Goal: Find specific page/section: Find specific page/section

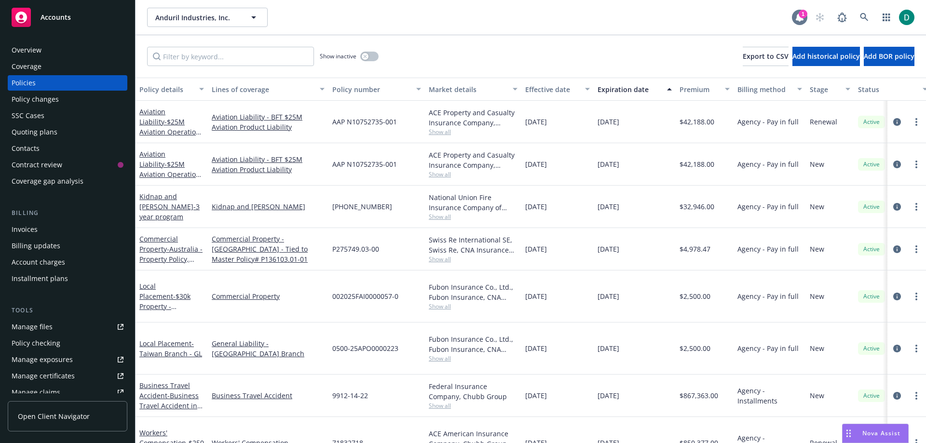
click at [803, 20] on icon at bounding box center [800, 17] width 8 height 9
click at [865, 11] on link at bounding box center [864, 17] width 19 height 19
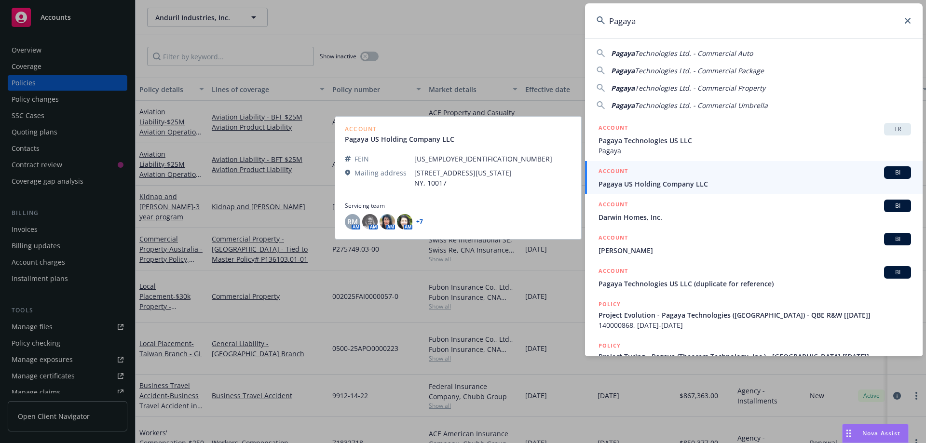
type input "Pagaya"
click at [420, 221] on link "+ 7" at bounding box center [419, 222] width 7 height 6
click at [420, 219] on link "+ 7" at bounding box center [419, 222] width 7 height 6
click at [501, 198] on div at bounding box center [458, 196] width 227 height 12
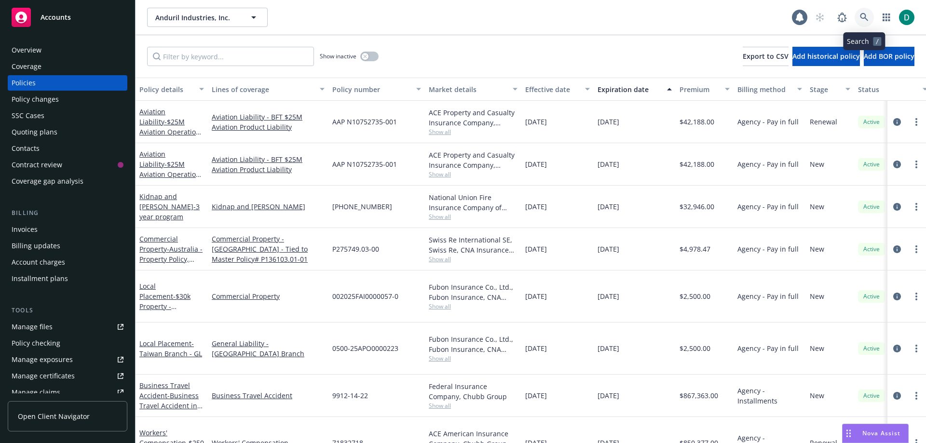
click at [868, 14] on icon at bounding box center [864, 17] width 9 height 9
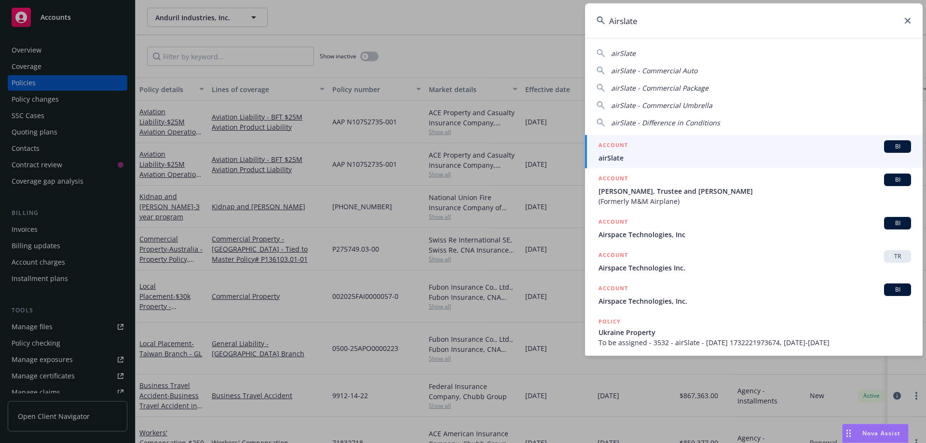
type input "Airslate"
click at [671, 154] on span "airSlate" at bounding box center [755, 158] width 313 height 10
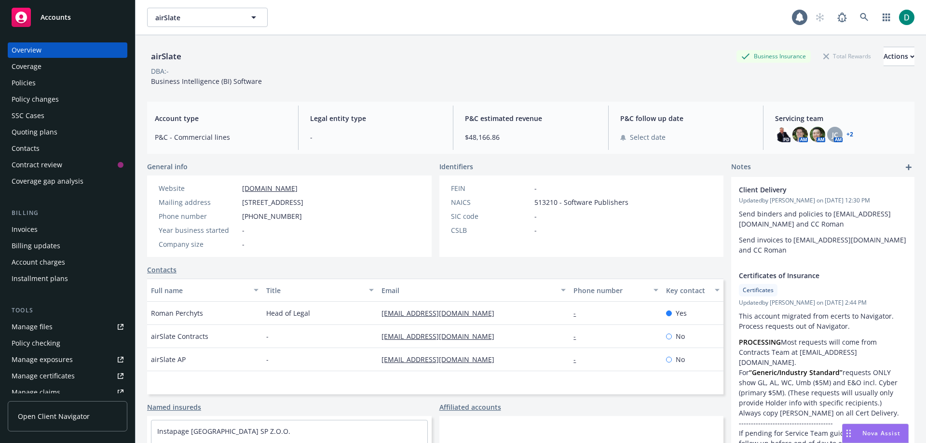
click at [44, 83] on div "Policies" at bounding box center [68, 82] width 112 height 15
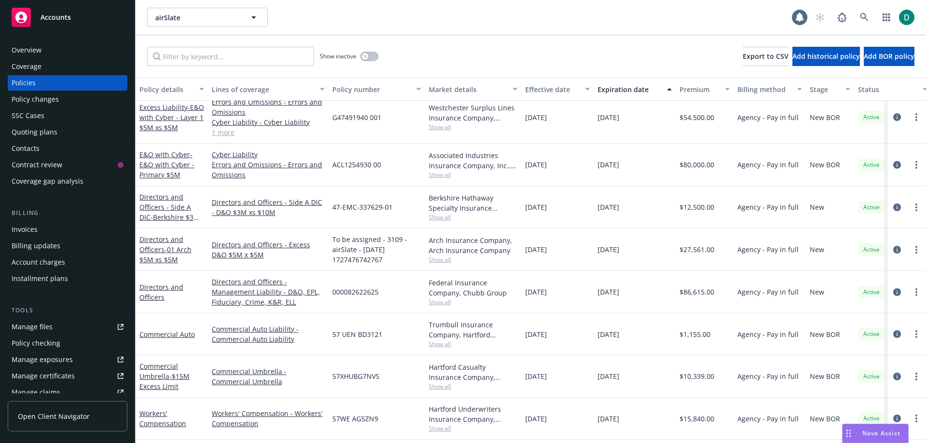
scroll to position [97, 0]
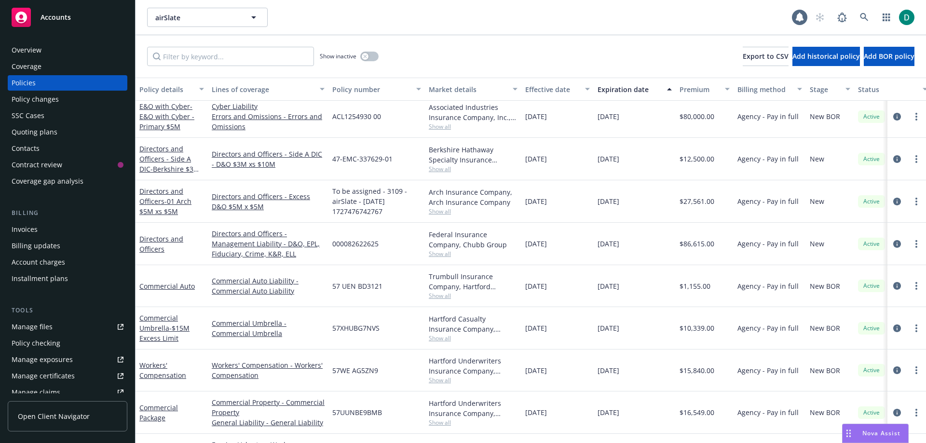
click at [197, 338] on div "Commercial Umbrella - $15M Excess Limit" at bounding box center [171, 328] width 65 height 30
click at [197, 330] on div "Commercial Umbrella - $15M Excess Limit" at bounding box center [171, 328] width 65 height 30
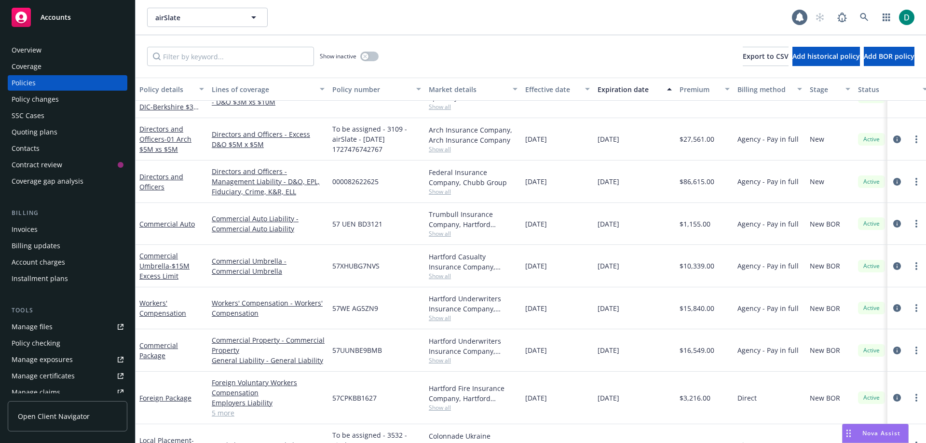
click at [188, 352] on div "Commercial Package" at bounding box center [171, 351] width 65 height 20
click at [200, 382] on div "Foreign Package" at bounding box center [172, 398] width 72 height 53
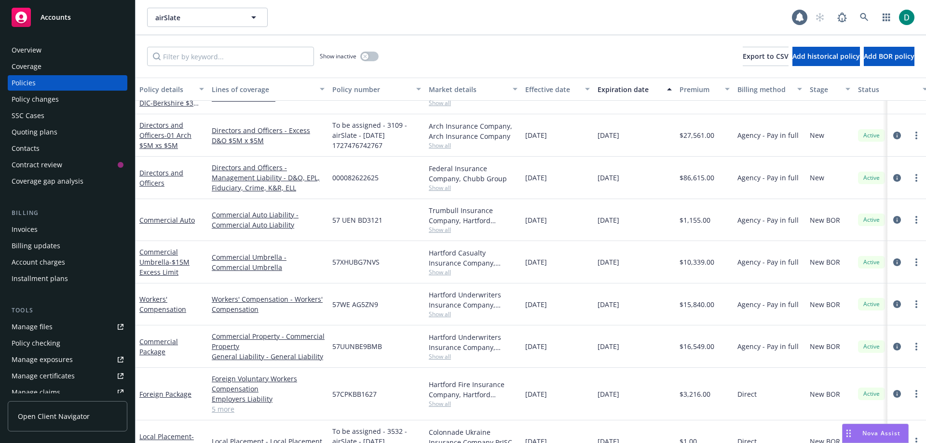
scroll to position [172, 0]
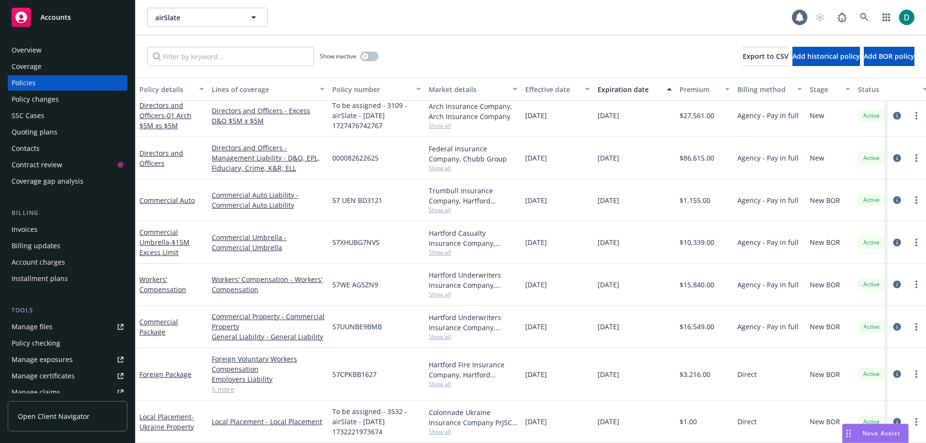
click at [192, 348] on div "Foreign Package" at bounding box center [172, 374] width 72 height 53
click at [184, 324] on div "Commercial Package" at bounding box center [171, 327] width 65 height 20
click at [180, 370] on link "Foreign Package" at bounding box center [165, 374] width 52 height 9
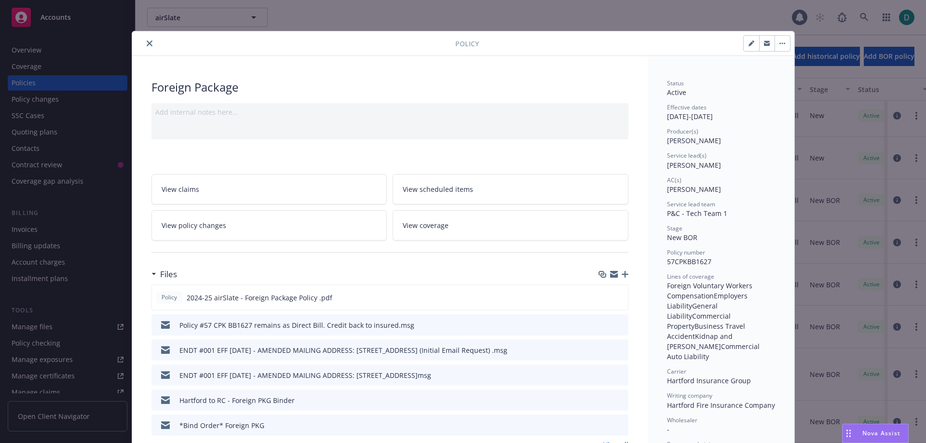
click at [601, 328] on button at bounding box center [605, 325] width 8 height 10
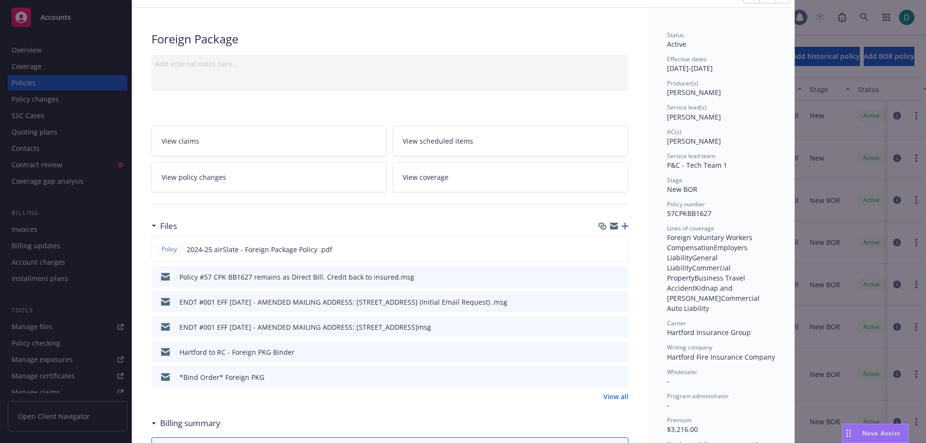
click at [615, 277] on icon "preview file" at bounding box center [619, 276] width 9 height 7
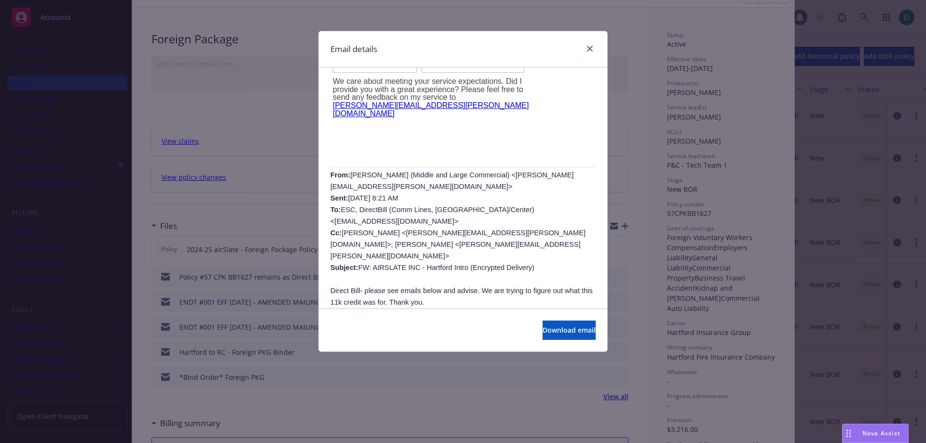
scroll to position [483, 0]
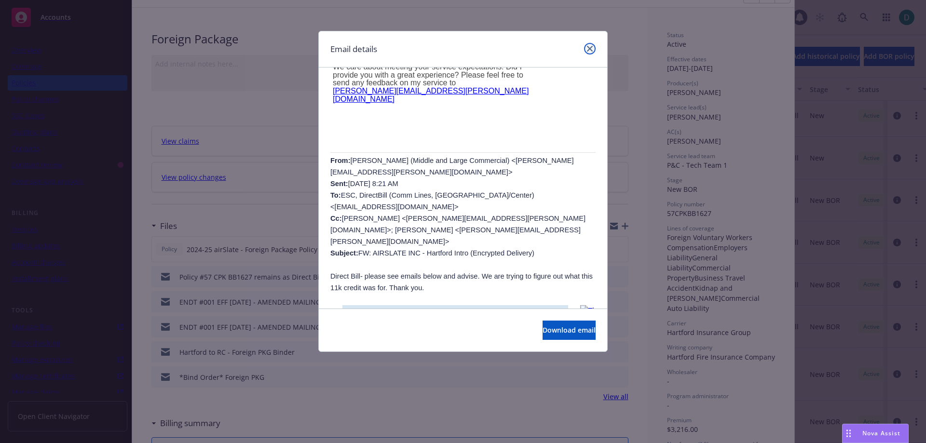
click at [592, 47] on icon "close" at bounding box center [590, 49] width 6 height 6
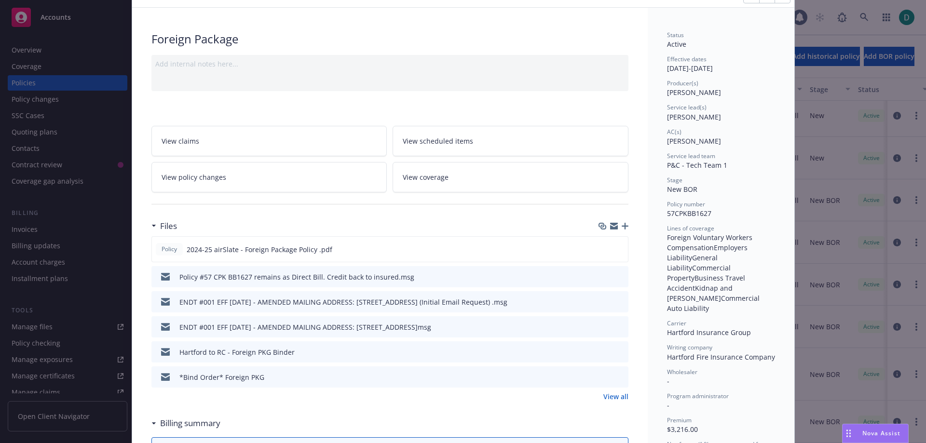
click at [411, 278] on div "Policy #57 CPK BB1627 remains as Direct Bill. Credit back to insured.msg" at bounding box center [390, 276] width 477 height 21
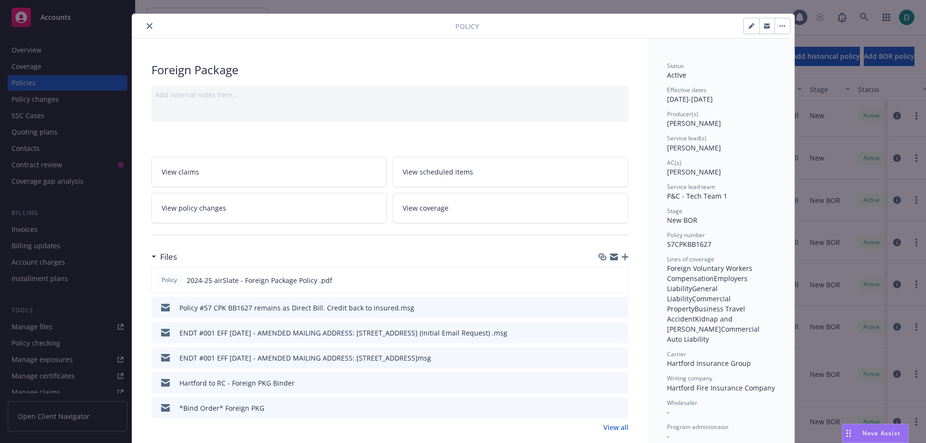
scroll to position [0, 0]
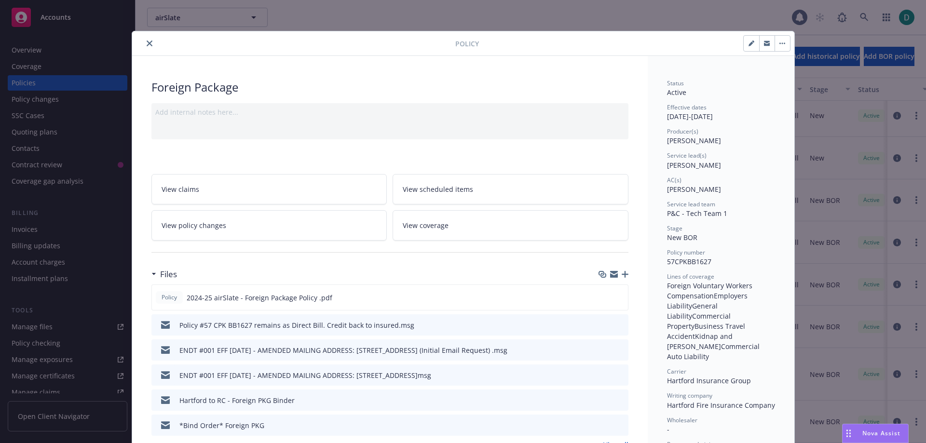
click at [616, 324] on icon "preview file" at bounding box center [619, 324] width 9 height 7
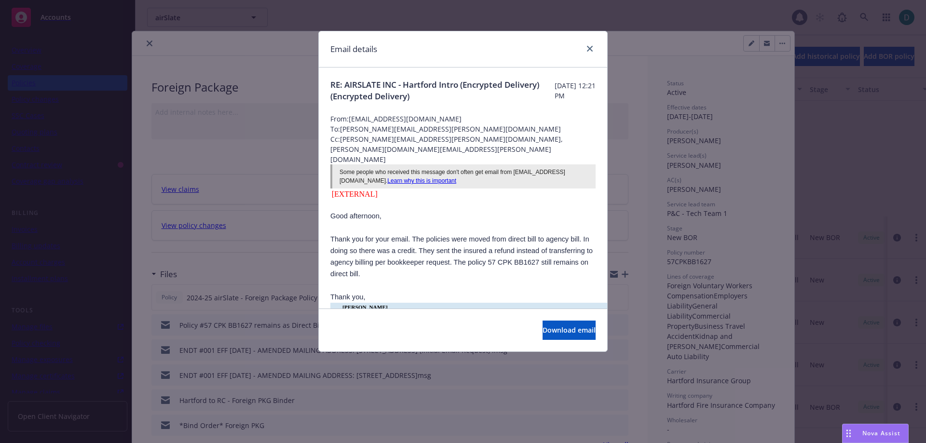
scroll to position [172, 0]
click at [591, 50] on icon "close" at bounding box center [590, 49] width 6 height 6
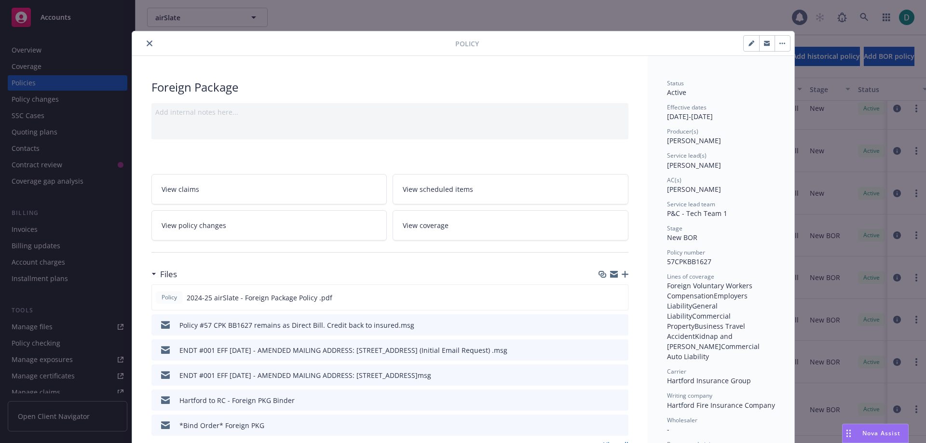
click at [148, 42] on icon "close" at bounding box center [150, 44] width 6 height 6
